Goal: Task Accomplishment & Management: Manage account settings

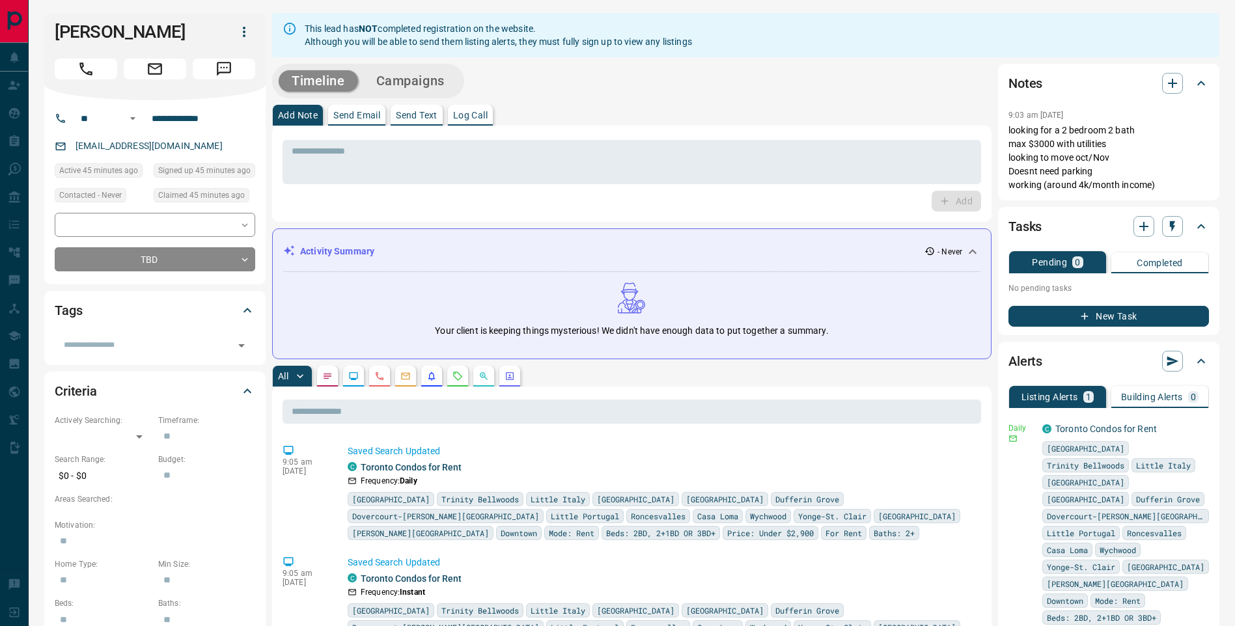
click at [237, 29] on icon "button" at bounding box center [244, 32] width 16 height 16
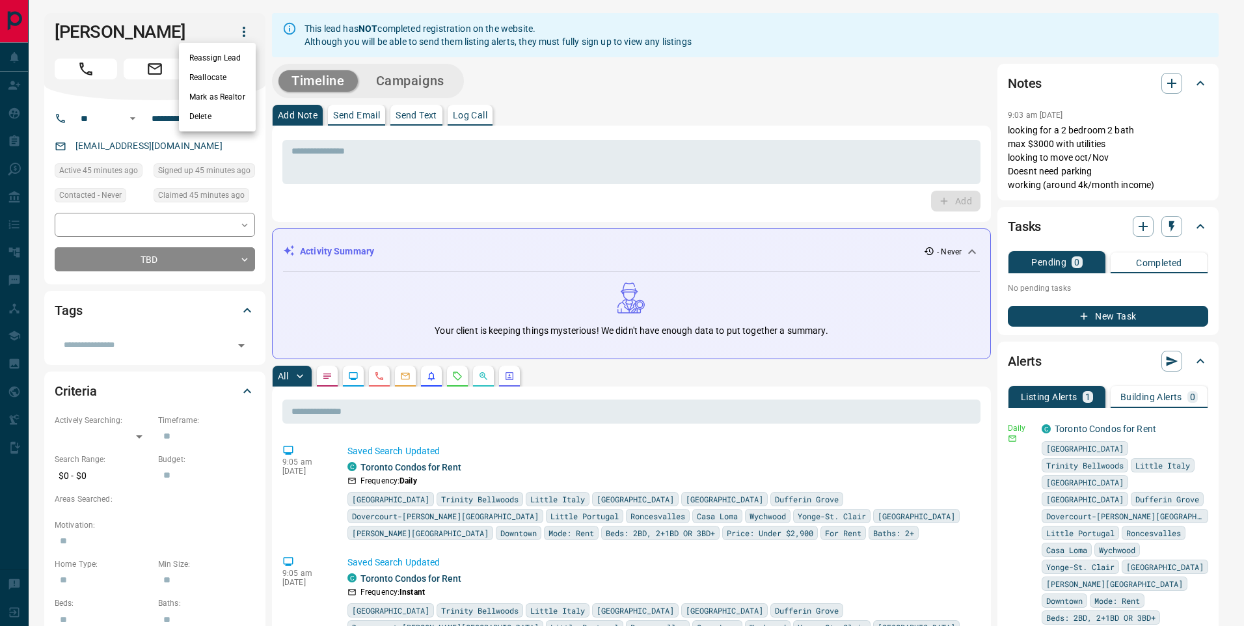
click at [152, 227] on div at bounding box center [622, 313] width 1244 height 626
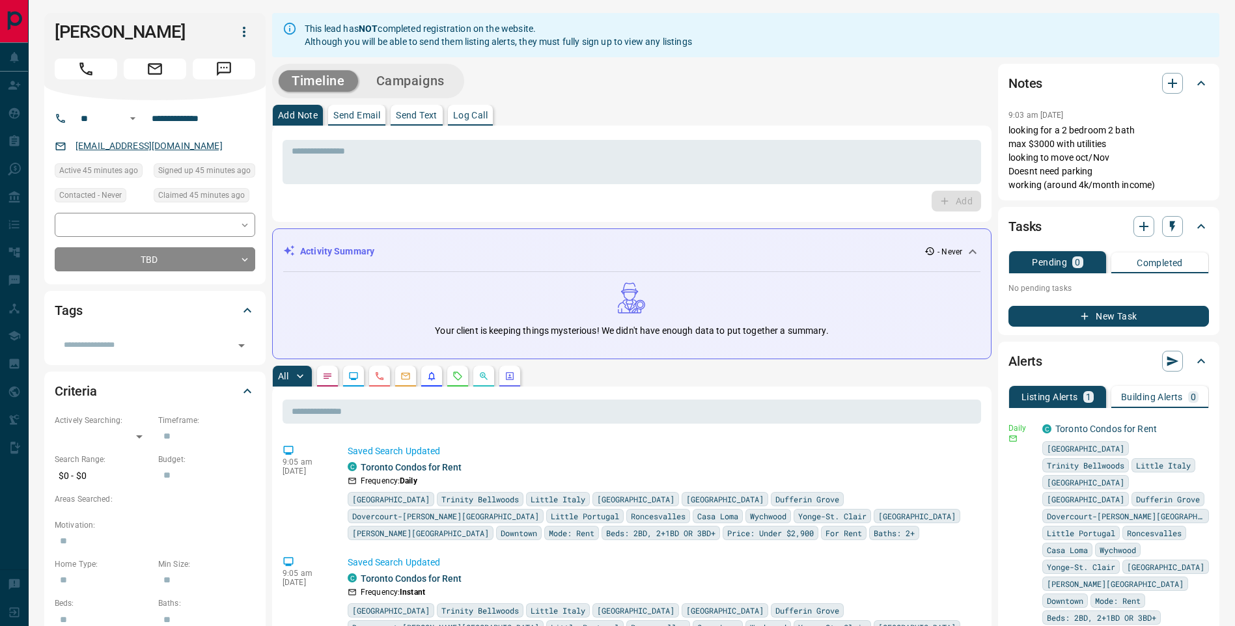
click at [106, 143] on link "[EMAIL_ADDRESS][DOMAIN_NAME]" at bounding box center [148, 146] width 147 height 10
click at [218, 29] on icon "button" at bounding box center [218, 30] width 8 height 8
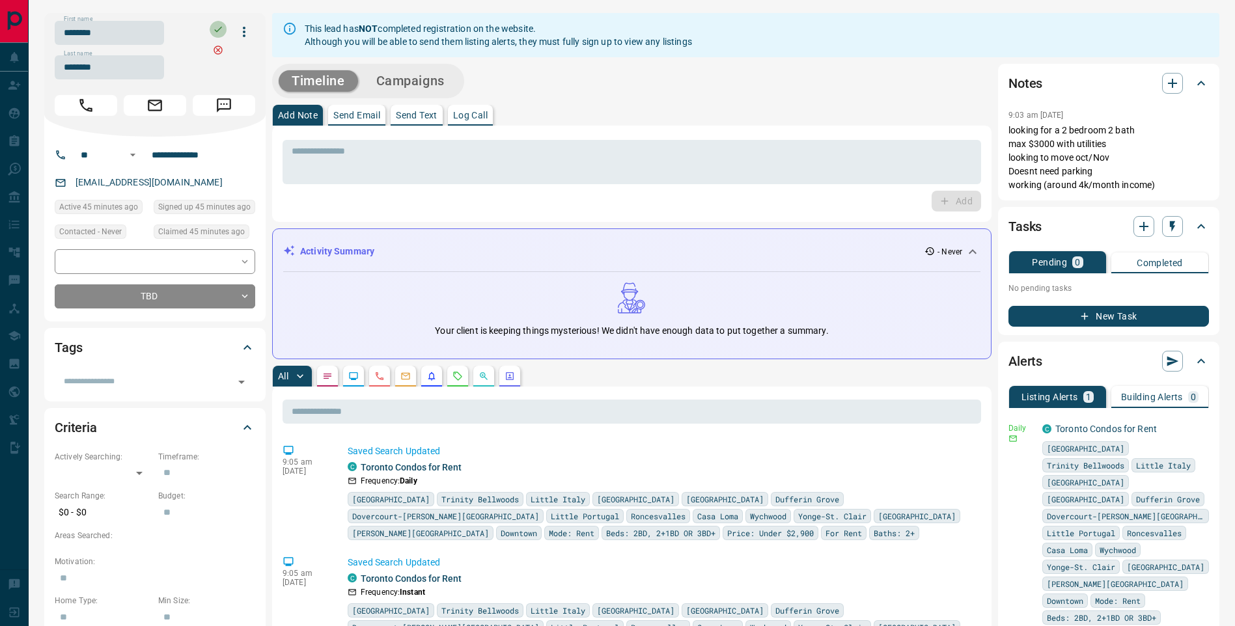
click at [218, 29] on icon "button" at bounding box center [218, 29] width 10 height 10
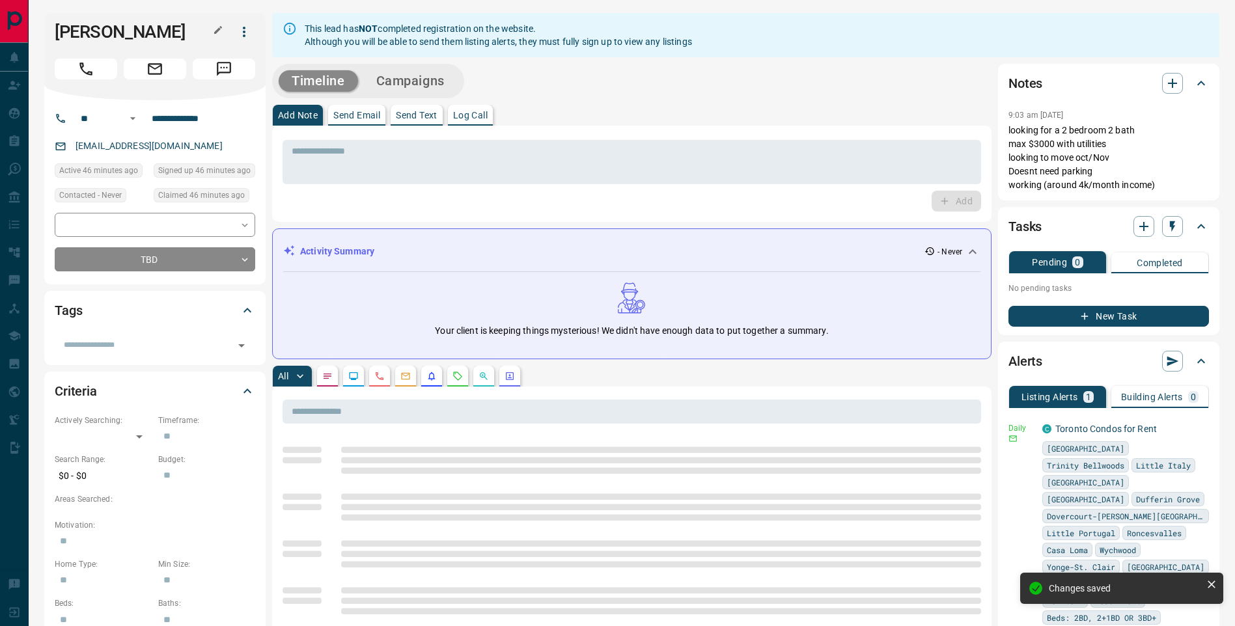
click at [247, 38] on icon "button" at bounding box center [244, 32] width 16 height 16
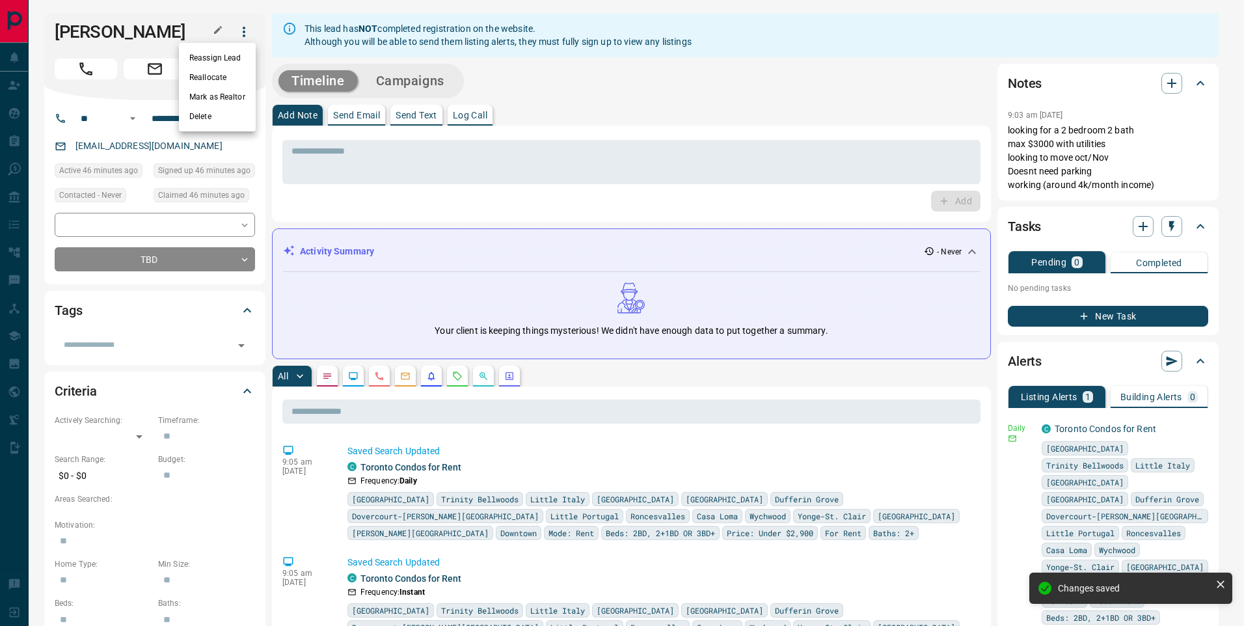
click at [141, 177] on div at bounding box center [622, 313] width 1244 height 626
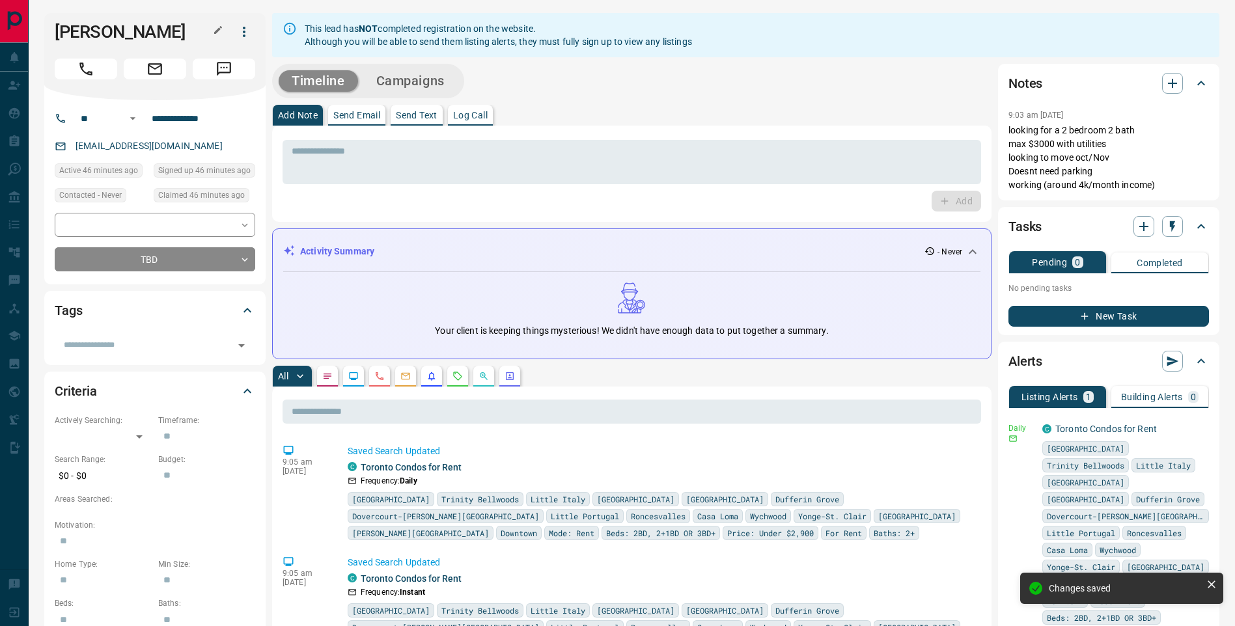
click at [60, 145] on icon at bounding box center [61, 147] width 12 height 12
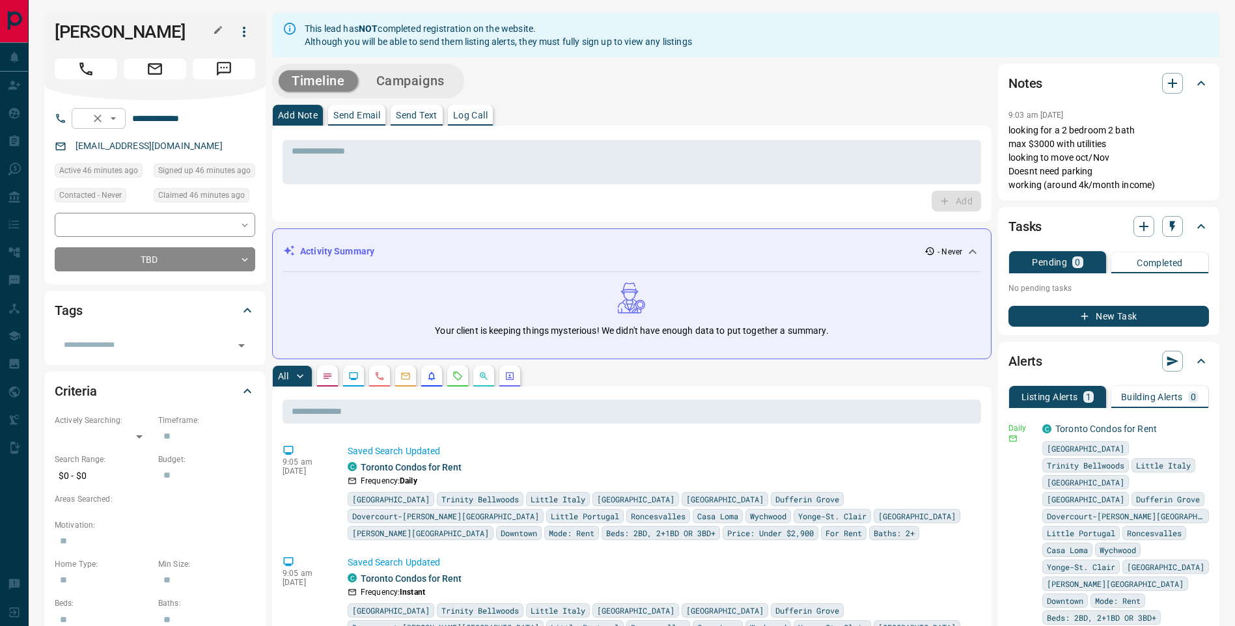
click at [121, 120] on button "Open" at bounding box center [113, 119] width 16 height 16
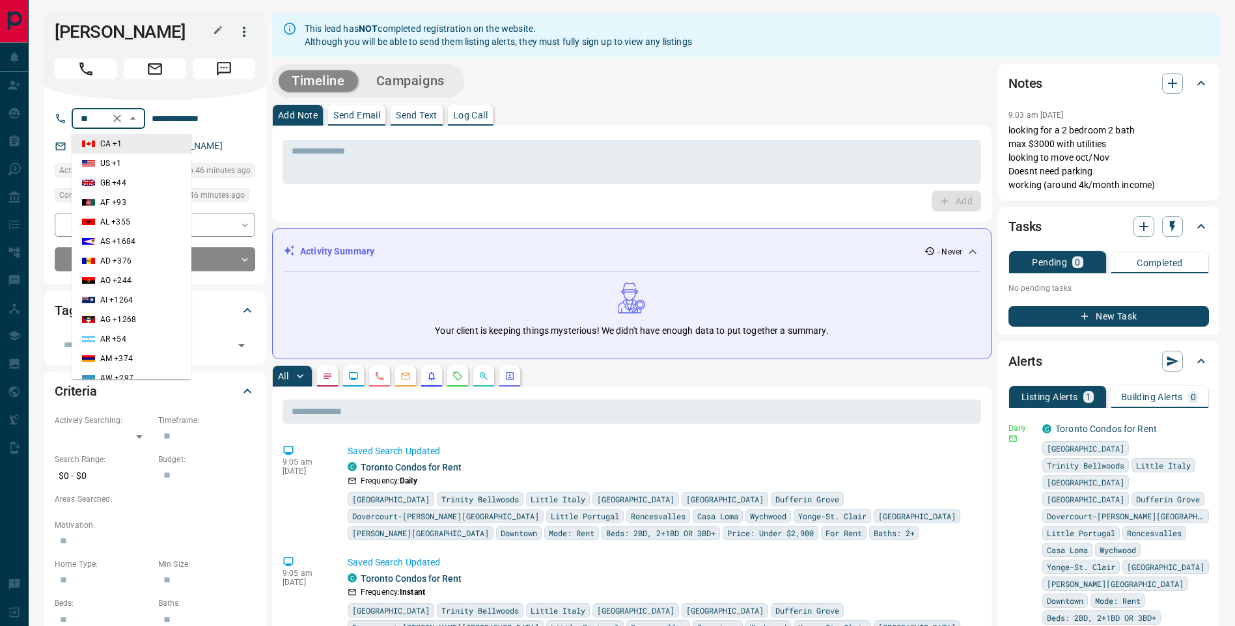
click at [234, 97] on div "**********" at bounding box center [154, 148] width 221 height 271
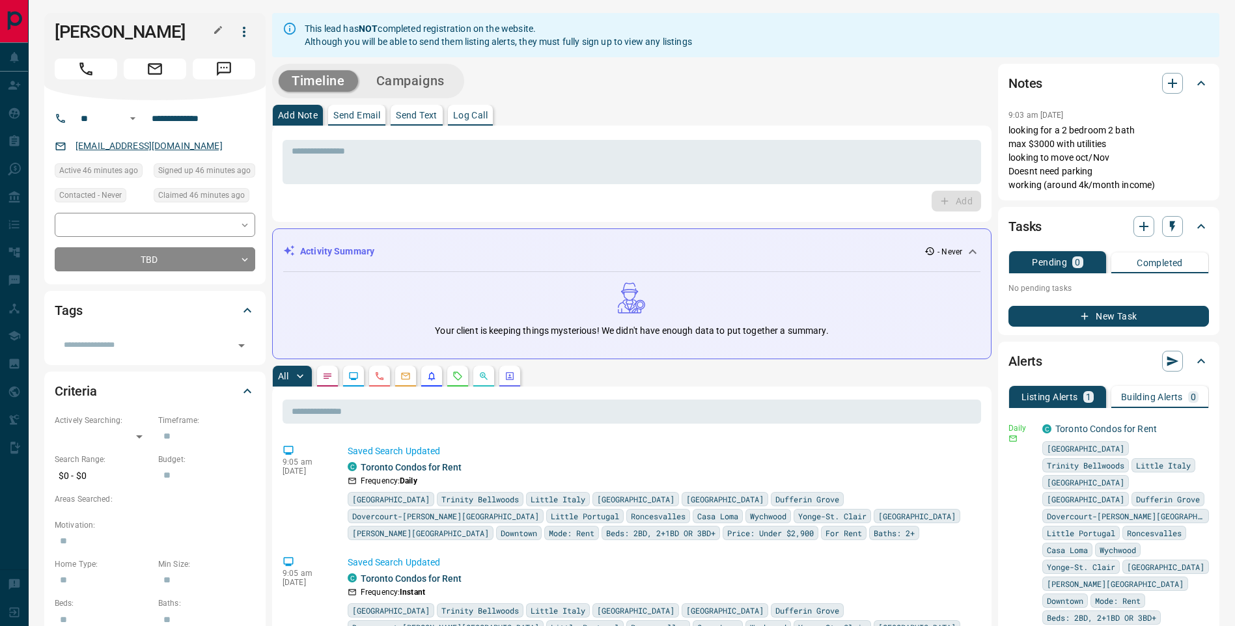
click at [107, 143] on link "[EMAIL_ADDRESS][DOMAIN_NAME]" at bounding box center [148, 146] width 147 height 10
drag, startPoint x: 107, startPoint y: 143, endPoint x: 96, endPoint y: 144, distance: 11.1
click at [96, 144] on link "[EMAIL_ADDRESS][DOMAIN_NAME]" at bounding box center [148, 146] width 147 height 10
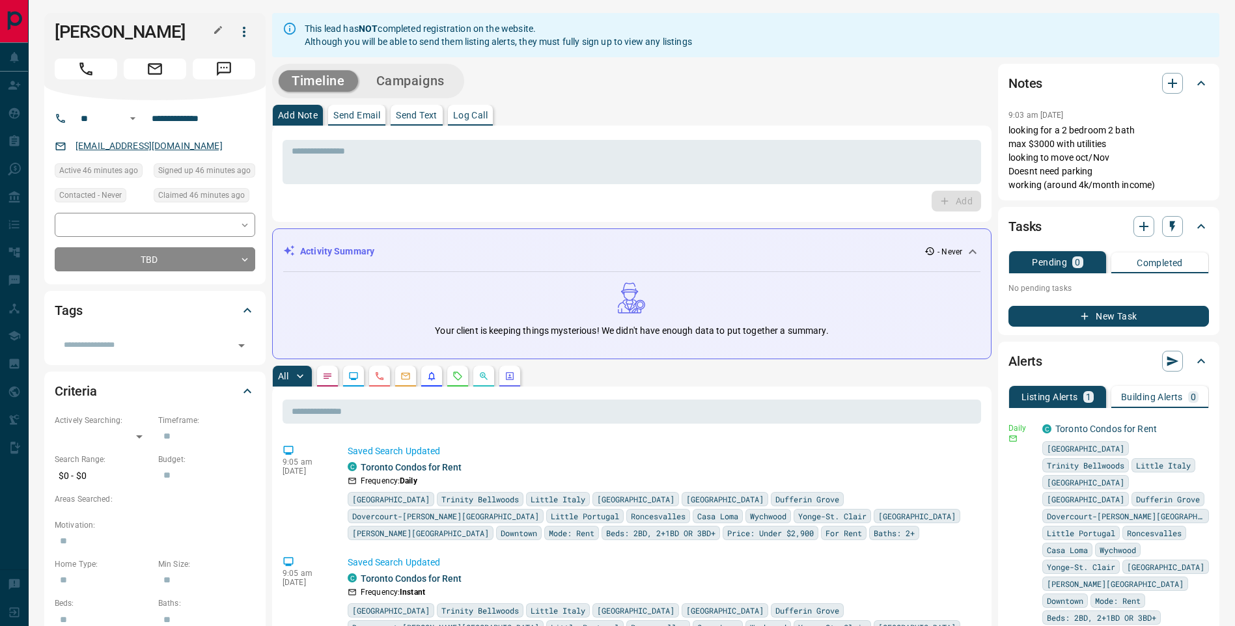
click at [96, 144] on link "[EMAIL_ADDRESS][DOMAIN_NAME]" at bounding box center [148, 146] width 147 height 10
click at [62, 143] on icon at bounding box center [61, 147] width 10 height 8
click at [238, 29] on icon "button" at bounding box center [244, 32] width 16 height 16
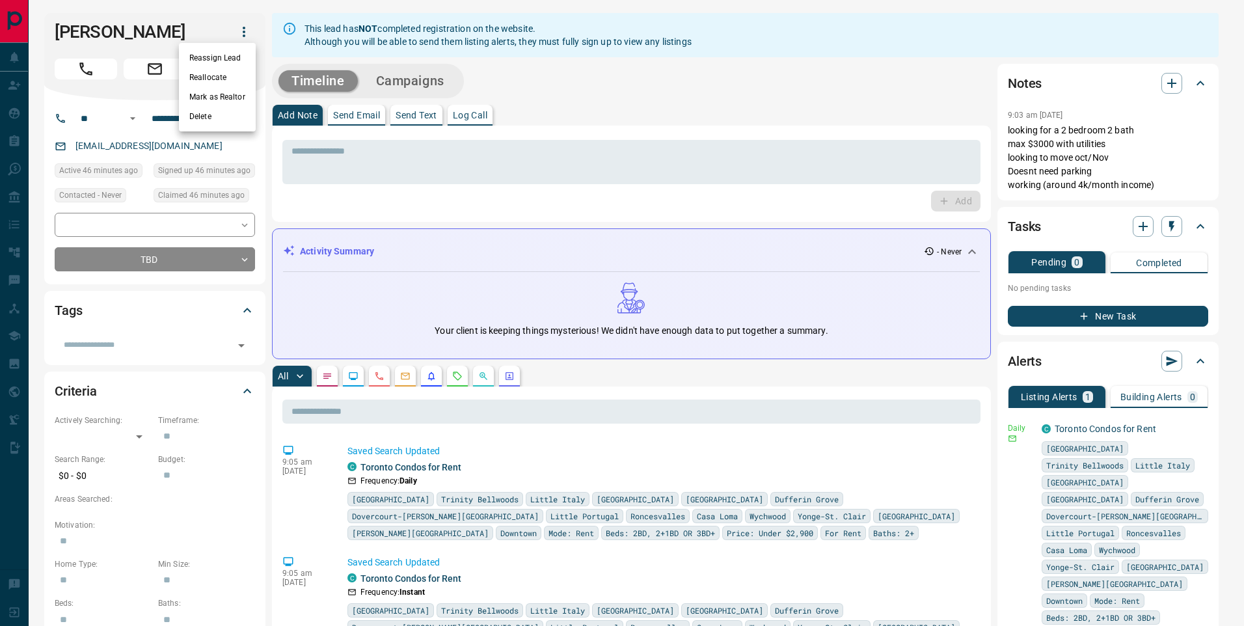
click at [238, 29] on div at bounding box center [622, 313] width 1244 height 626
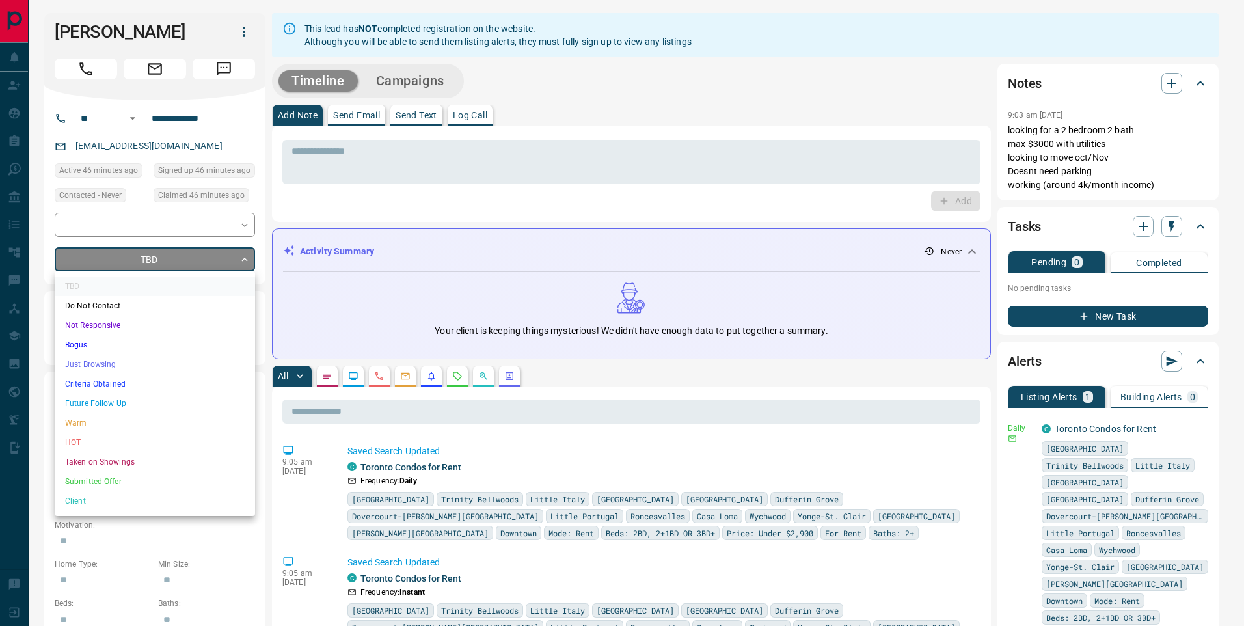
click at [249, 260] on div at bounding box center [622, 313] width 1244 height 626
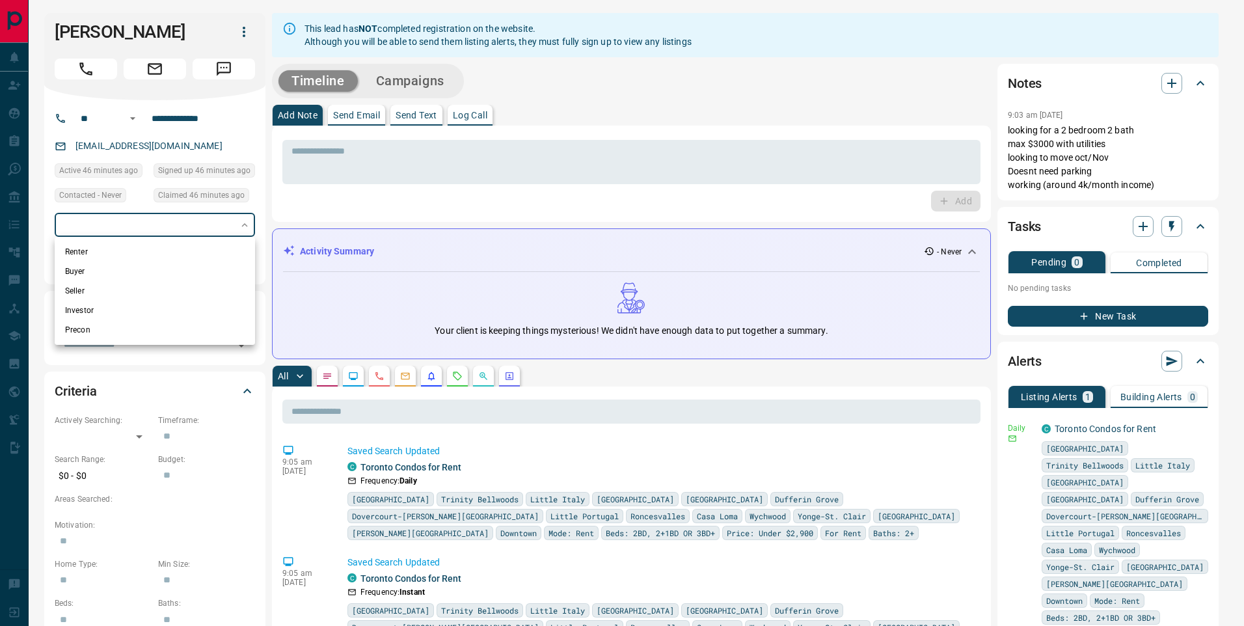
click at [245, 226] on div at bounding box center [622, 313] width 1244 height 626
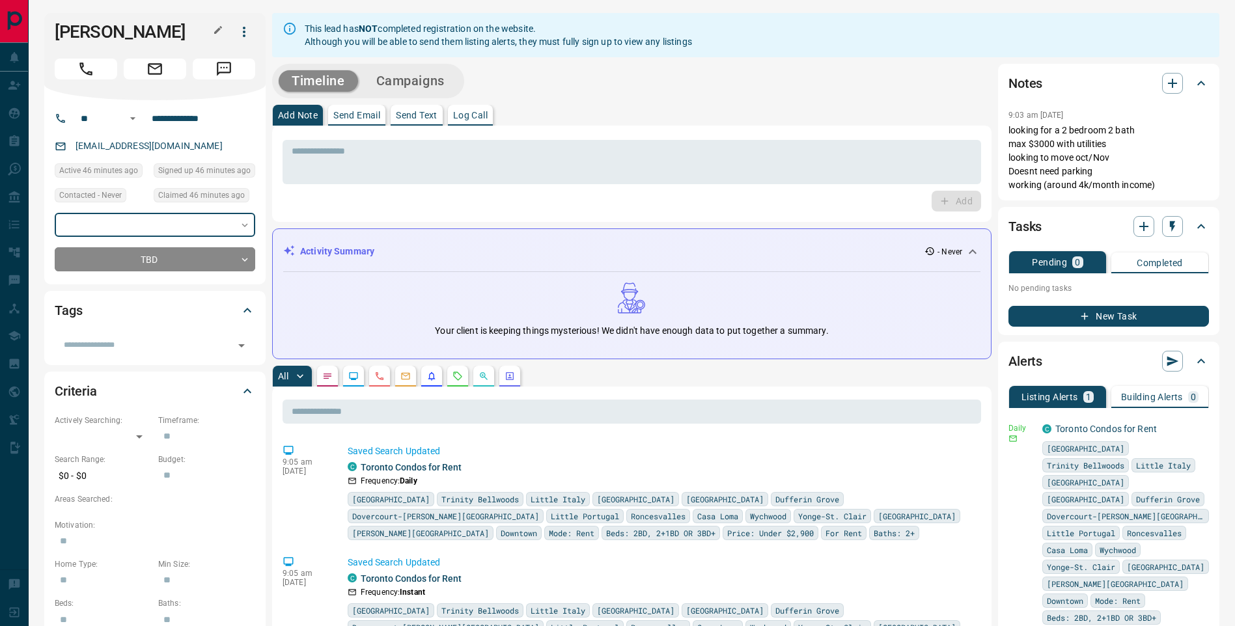
drag, startPoint x: 92, startPoint y: 22, endPoint x: 128, endPoint y: 19, distance: 36.6
click at [92, 22] on h1 "[PERSON_NAME]" at bounding box center [134, 31] width 159 height 21
click at [218, 28] on icon "button" at bounding box center [218, 30] width 10 height 10
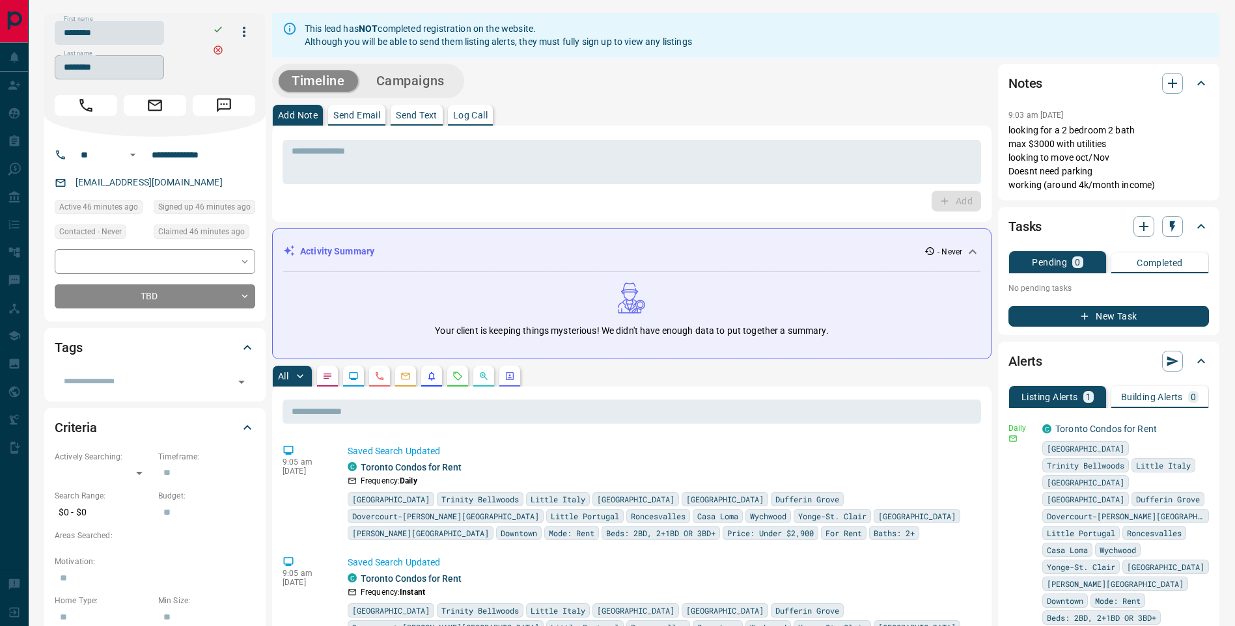
click at [132, 65] on input "********" at bounding box center [109, 67] width 109 height 24
click at [220, 28] on icon "button" at bounding box center [218, 30] width 8 height 6
